Goal: Navigation & Orientation: Find specific page/section

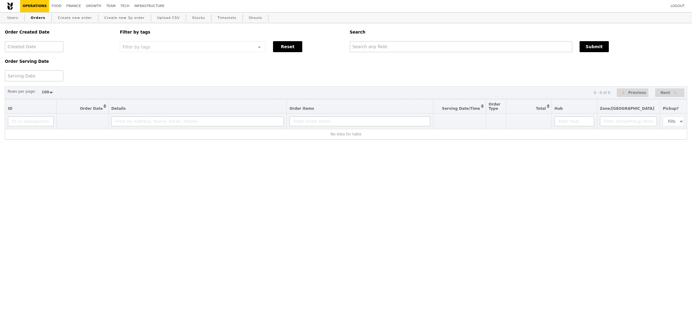
select select "100"
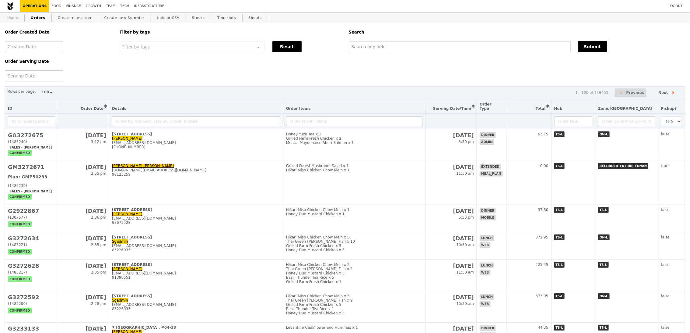
click at [15, 19] on link "Users" at bounding box center [13, 17] width 16 height 11
